Goal: Task Accomplishment & Management: Use online tool/utility

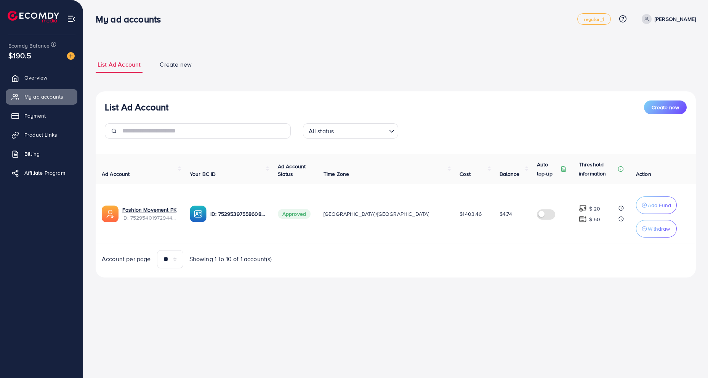
click at [278, 40] on div "**********" at bounding box center [395, 149] width 624 height 299
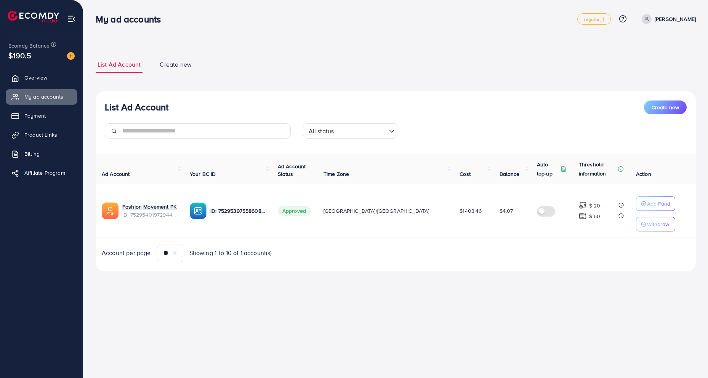
click at [316, 48] on div "**********" at bounding box center [396, 163] width 600 height 233
